Goal: Task Accomplishment & Management: Manage account settings

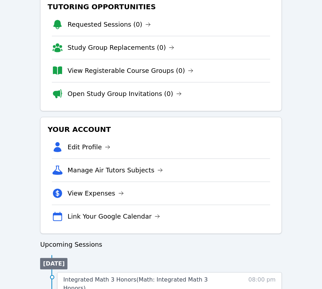
scroll to position [142, 0]
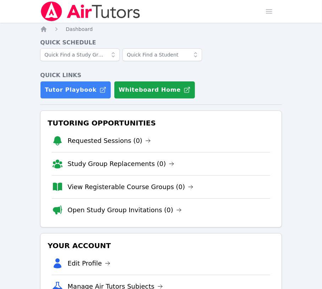
click at [169, 252] on li "Edit Profile" at bounding box center [161, 263] width 218 height 23
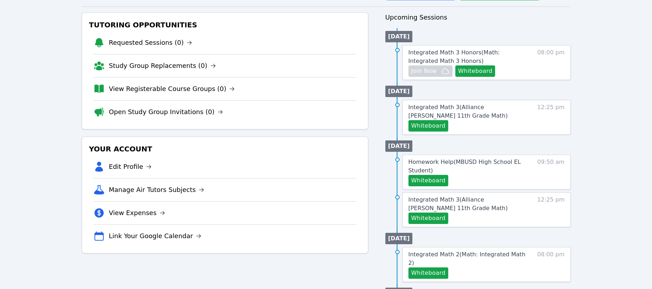
scroll to position [94, 0]
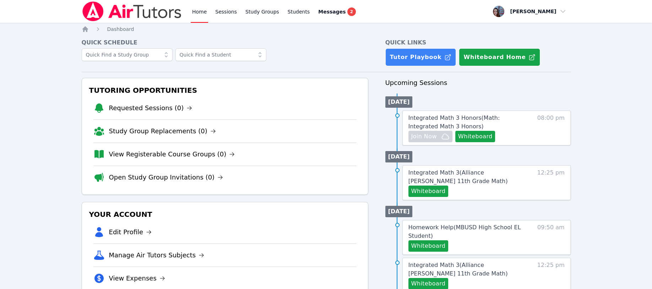
click at [329, 10] on span "2" at bounding box center [351, 11] width 9 height 9
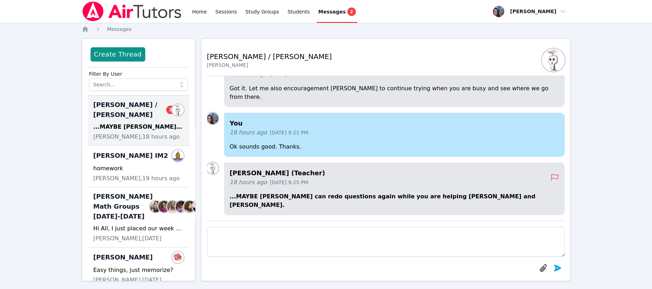
click at [103, 109] on span "[PERSON_NAME] / [PERSON_NAME] 1" at bounding box center [134, 110] width 82 height 20
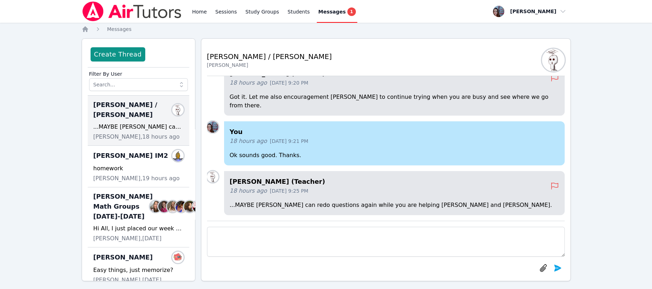
click at [200, 10] on link "Home" at bounding box center [199, 11] width 17 height 23
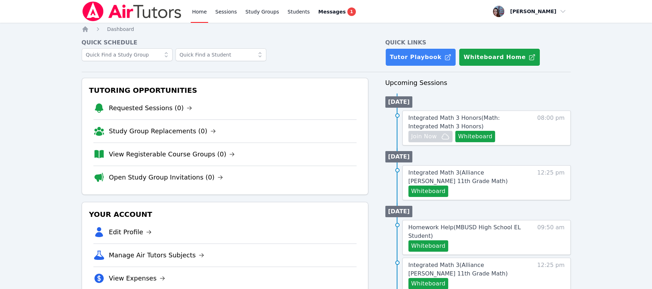
click at [147, 252] on link "Manage Air Tutors Subjects" at bounding box center [156, 255] width 95 height 10
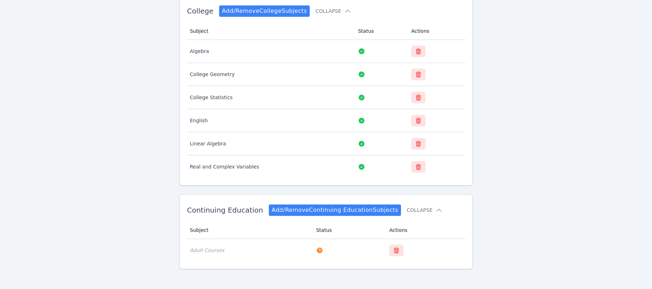
scroll to position [575, 0]
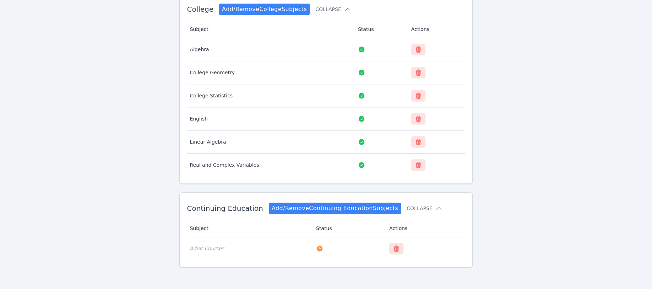
click at [329, 205] on link "Add/Remove Continuing Education Subjects" at bounding box center [335, 207] width 132 height 11
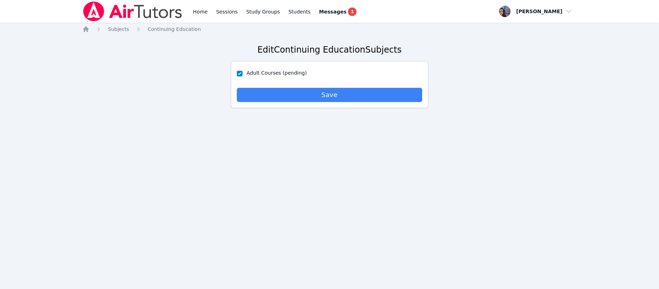
drag, startPoint x: 327, startPoint y: 93, endPoint x: 323, endPoint y: 97, distance: 6.0
click at [327, 93] on span "Save" at bounding box center [329, 95] width 179 height 10
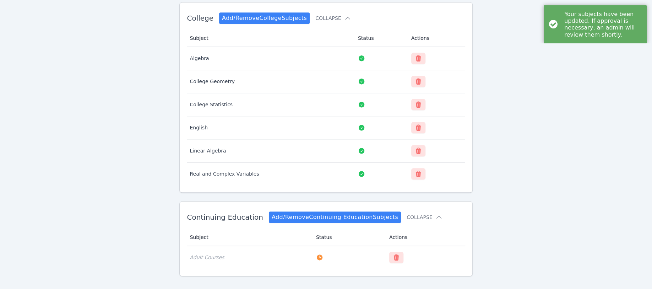
scroll to position [575, 0]
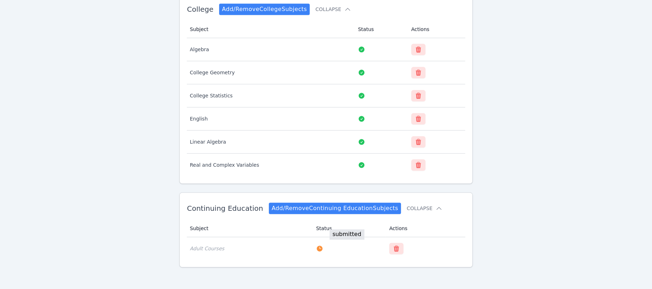
click at [317, 247] on icon at bounding box center [320, 248] width 6 height 6
click at [329, 206] on icon at bounding box center [438, 207] width 7 height 7
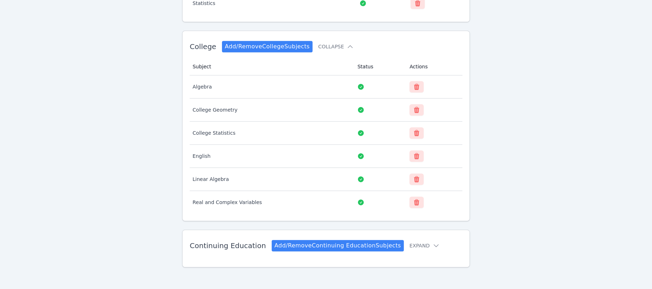
click at [329, 243] on button "Expand" at bounding box center [424, 245] width 30 height 7
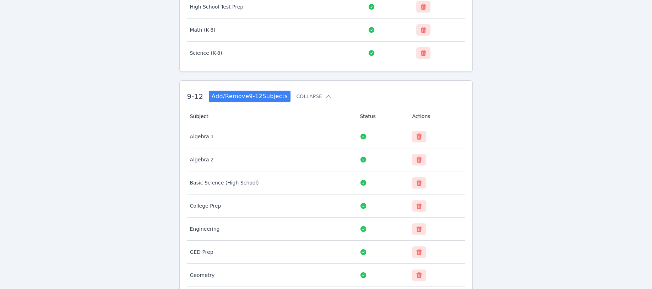
scroll to position [149, 0]
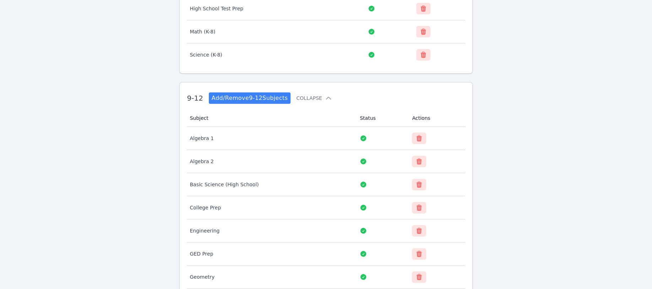
click at [279, 93] on link "Add/Remove 9-12 Subjects" at bounding box center [250, 97] width 82 height 11
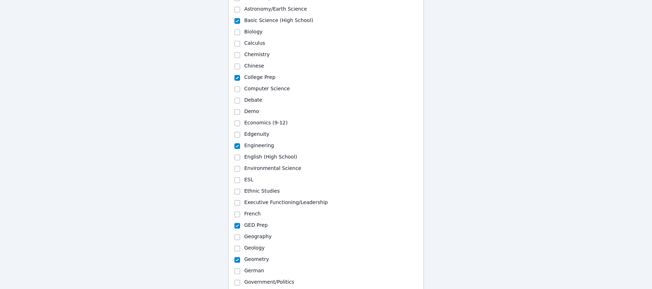
scroll to position [142, 0]
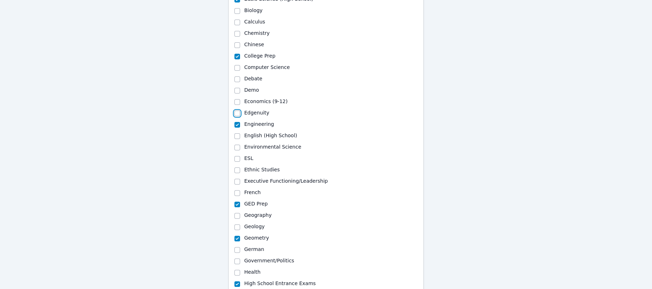
click at [235, 112] on input "Edgenuity" at bounding box center [237, 113] width 6 height 6
checkbox input "true"
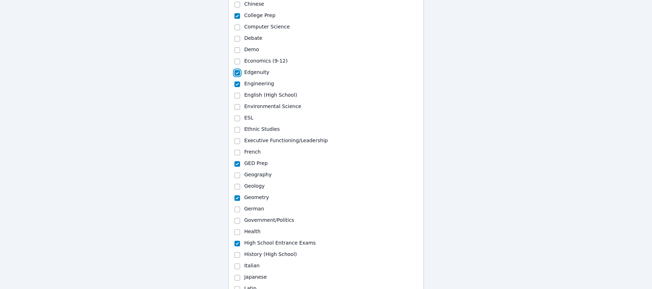
scroll to position [189, 0]
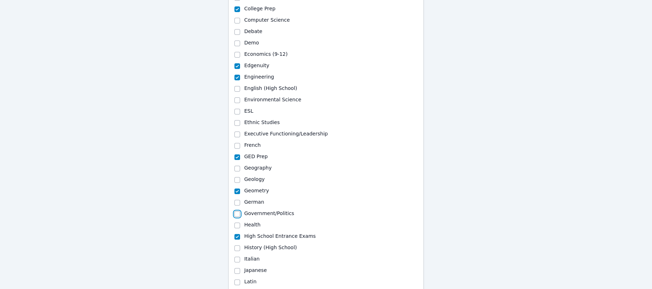
click at [234, 213] on input "Government/Politics" at bounding box center [237, 214] width 6 height 6
checkbox input "true"
click at [236, 246] on input "History (High School)" at bounding box center [237, 248] width 6 height 6
checkbox input "true"
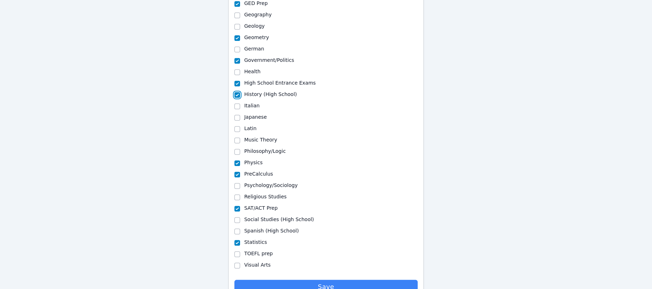
scroll to position [373, 0]
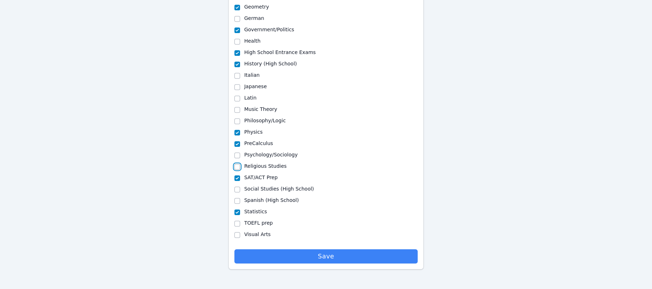
click at [234, 166] on input "Religious Studies" at bounding box center [237, 167] width 6 height 6
checkbox input "true"
click at [237, 188] on input "Social Studies (High School)" at bounding box center [237, 189] width 6 height 6
checkbox input "true"
click at [314, 253] on span "Save" at bounding box center [326, 256] width 176 height 10
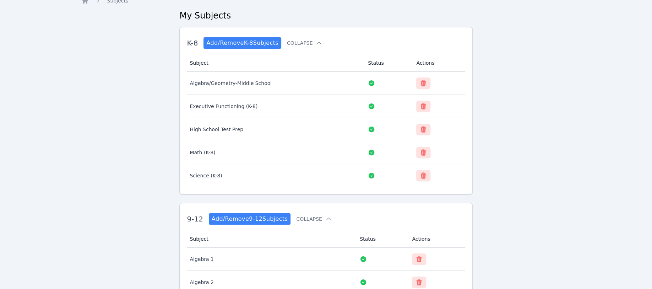
scroll to position [28, 0]
click at [260, 46] on link "Add/Remove K-8 Subjects" at bounding box center [242, 43] width 78 height 11
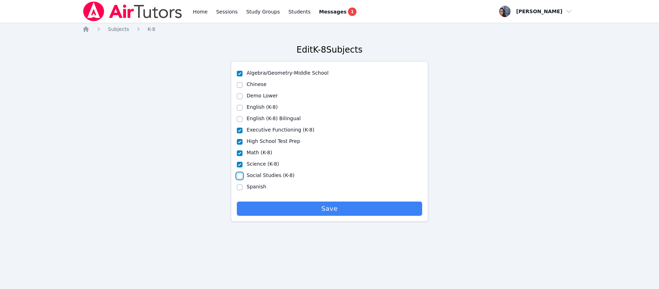
click at [238, 174] on input "Social Studies (K-8)" at bounding box center [240, 176] width 6 height 6
checkbox input "true"
click at [286, 205] on span "Save" at bounding box center [329, 208] width 179 height 10
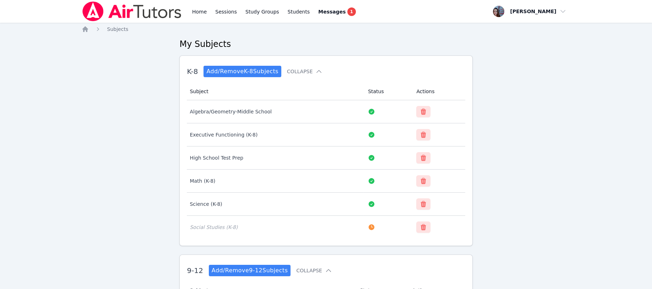
click at [82, 29] on icon "Breadcrumb" at bounding box center [85, 29] width 7 height 7
